Goal: Task Accomplishment & Management: Manage account settings

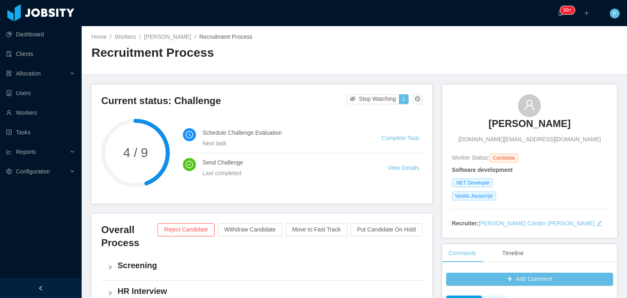
click at [487, 29] on div "Home / Workers / Felipe Tofoli / Recruitment Process / Recruitment Process" at bounding box center [355, 50] width 546 height 49
click at [421, 36] on div "Home / Workers / Felipe Tofoli / Recruitment Process / Recruitment Process" at bounding box center [355, 50] width 546 height 49
click at [313, 231] on button "Move to Fast Track" at bounding box center [317, 229] width 62 height 13
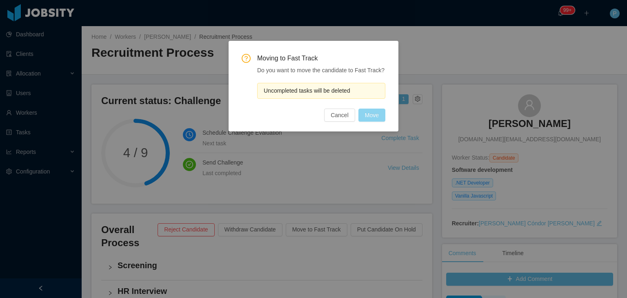
click at [369, 116] on button "Move" at bounding box center [372, 115] width 27 height 13
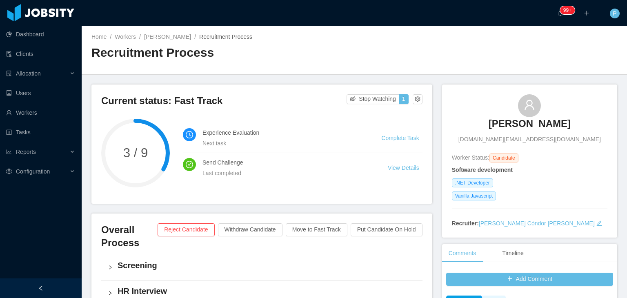
click at [157, 32] on div "Home / Workers / Felipe Tofoli / Recruitment Process / Recruitment Process" at bounding box center [355, 50] width 546 height 49
click at [159, 34] on link "Felipe Tofoli" at bounding box center [167, 36] width 47 height 7
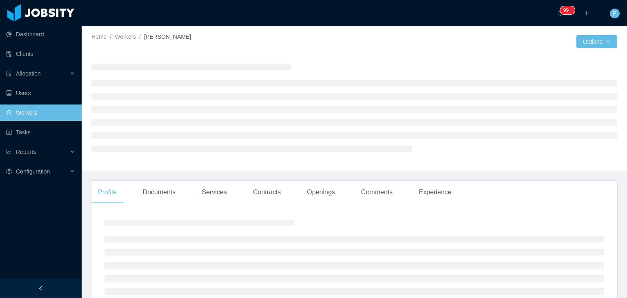
click at [240, 33] on div "Home / Workers / Felipe Tofoli /" at bounding box center [222, 37] width 263 height 9
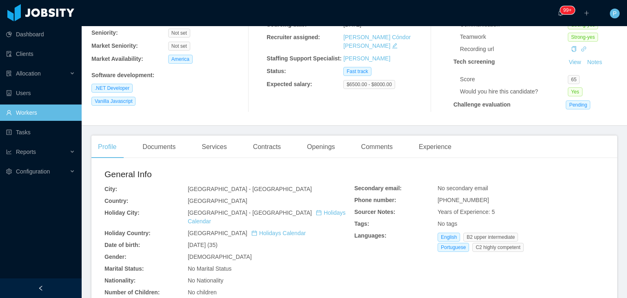
scroll to position [163, 0]
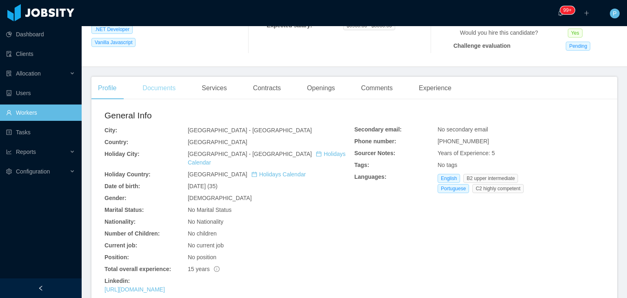
click at [162, 84] on div "Documents" at bounding box center [159, 88] width 46 height 23
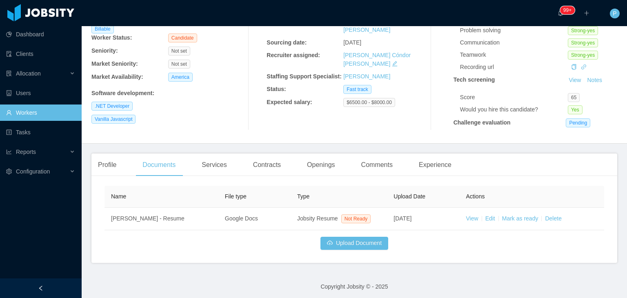
scroll to position [89, 0]
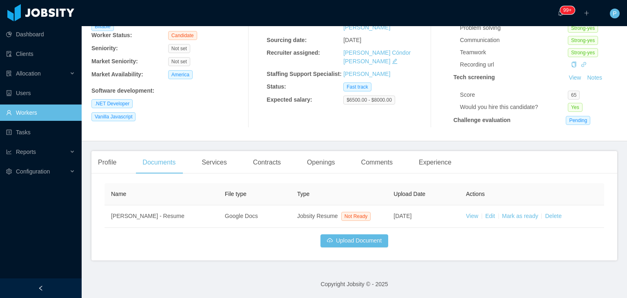
click at [209, 112] on div "Vanilla Javascript" at bounding box center [168, 116] width 154 height 9
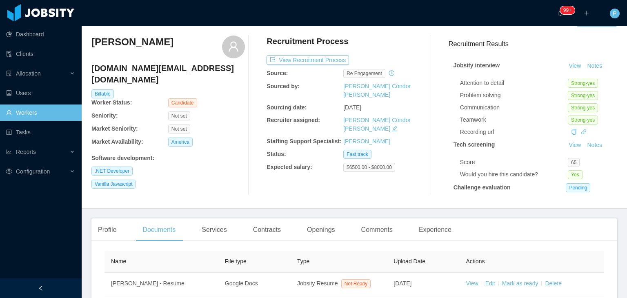
scroll to position [0, 0]
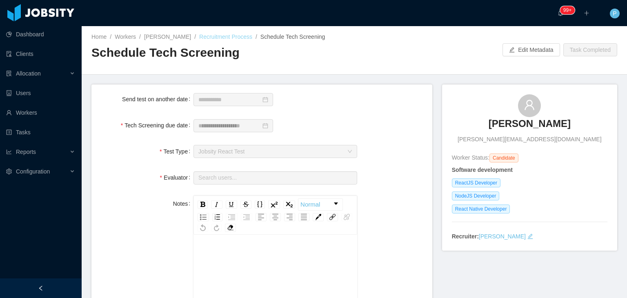
click at [232, 36] on link "Recruitment Process" at bounding box center [225, 36] width 53 height 7
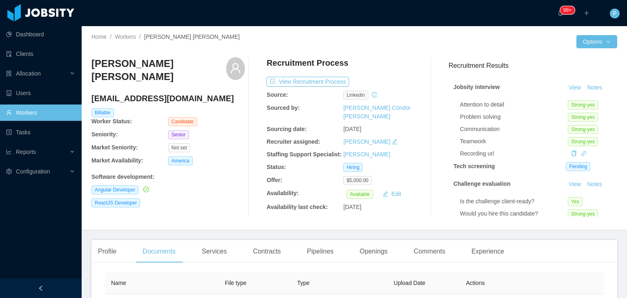
click at [420, 46] on div at bounding box center [465, 41] width 222 height 13
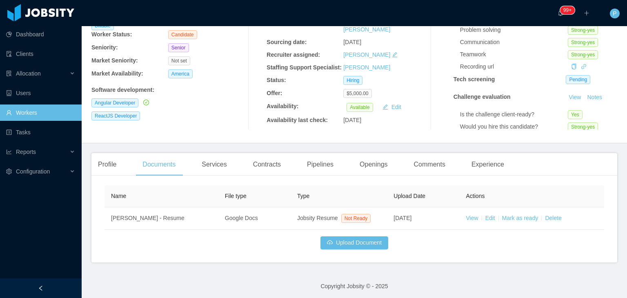
scroll to position [89, 0]
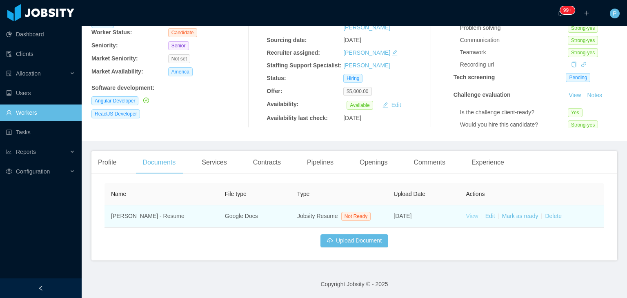
click at [466, 214] on link "View" at bounding box center [472, 216] width 12 height 7
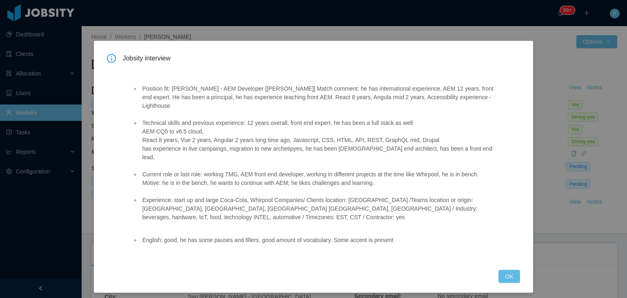
scroll to position [25, 0]
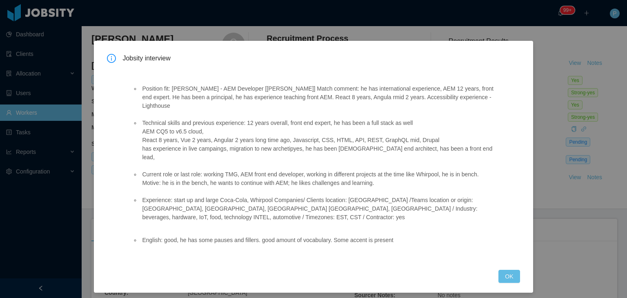
click at [182, 17] on div "Jobsity interview Position fit: [PERSON_NAME] - AEM Developer [[PERSON_NAME]] M…" at bounding box center [313, 149] width 627 height 298
